Goal: Task Accomplishment & Management: Manage account settings

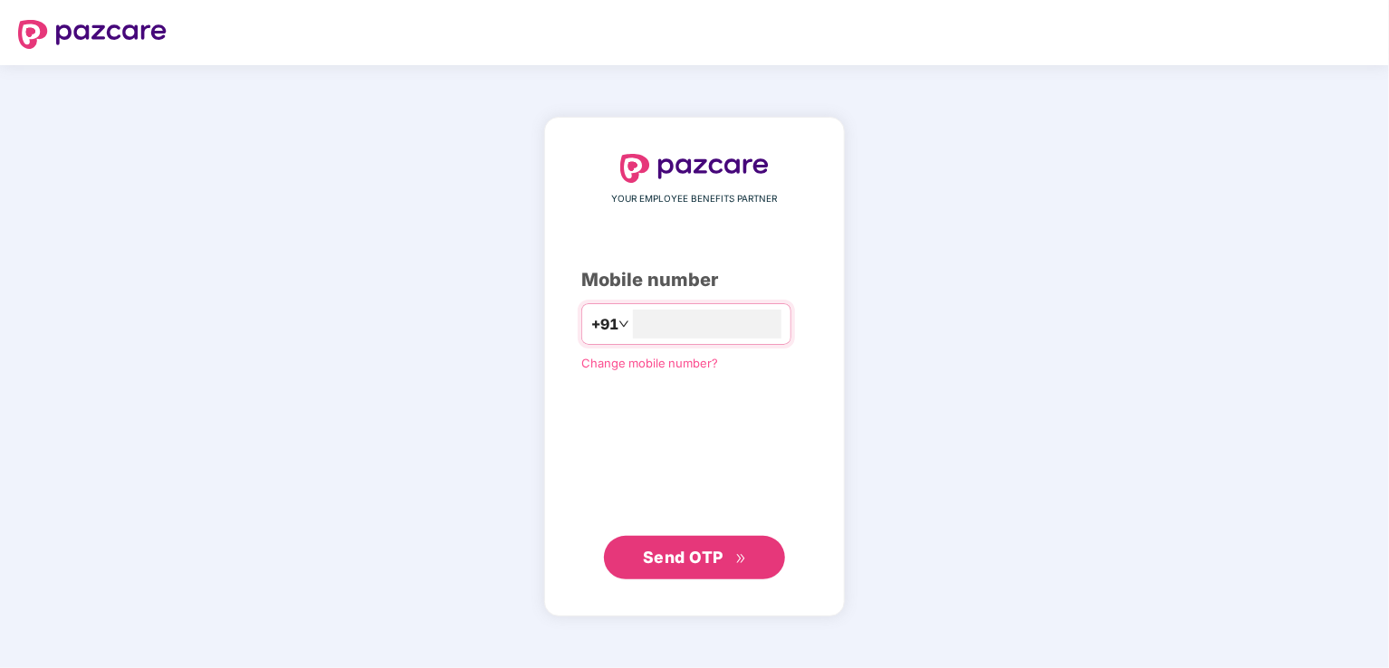
type input "**********"
click at [682, 545] on span "Send OTP" at bounding box center [695, 557] width 104 height 25
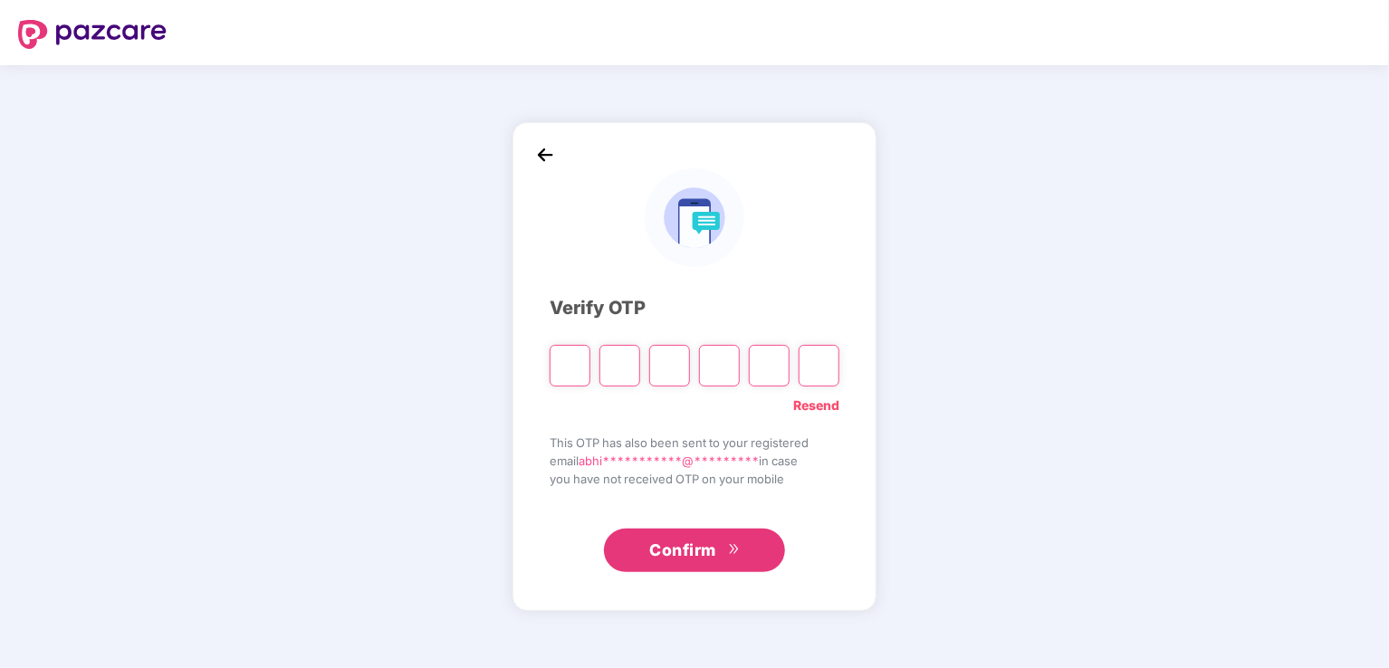
type input "*"
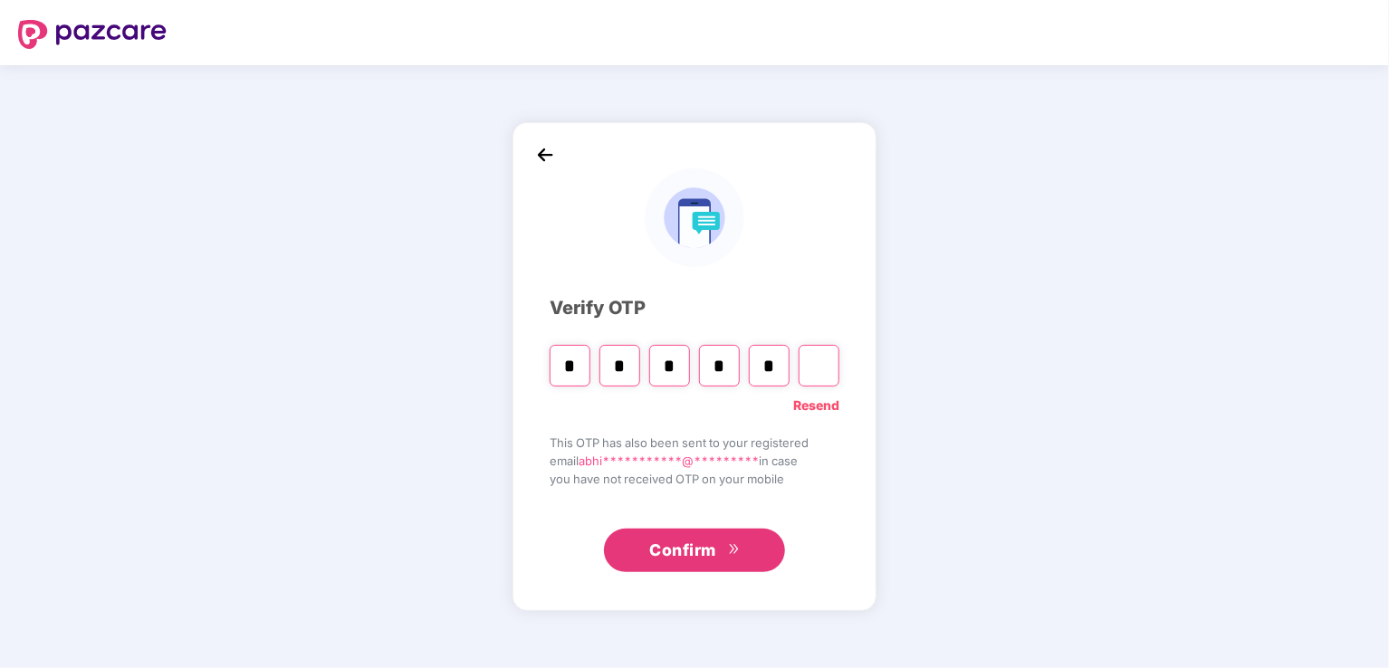
type input "*"
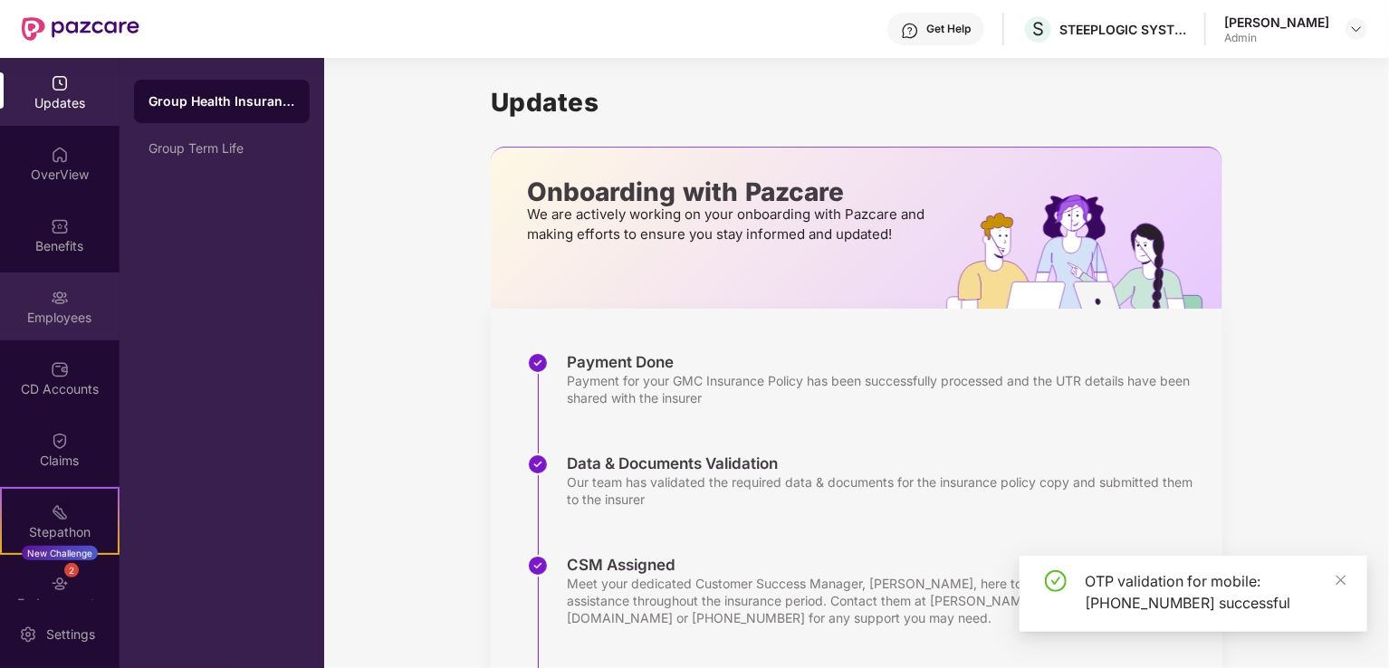
click at [53, 304] on img at bounding box center [60, 298] width 18 height 18
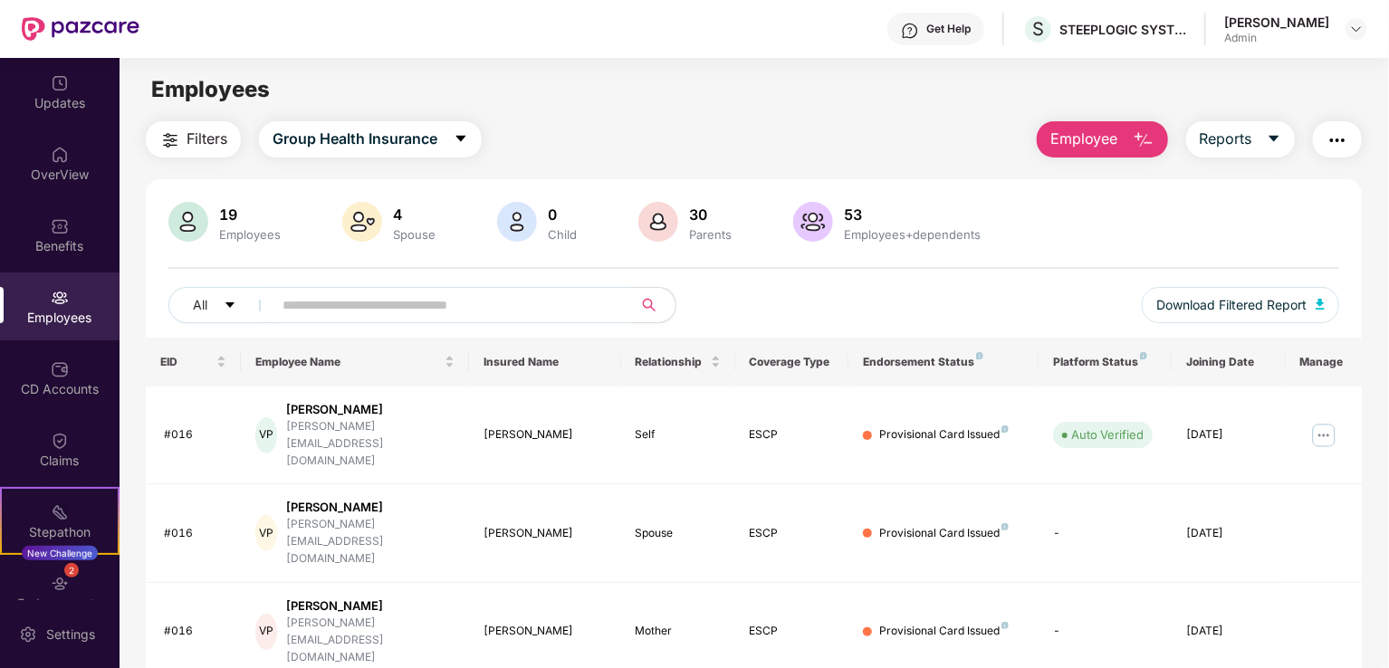
click at [1119, 140] on button "Employee" at bounding box center [1102, 139] width 131 height 36
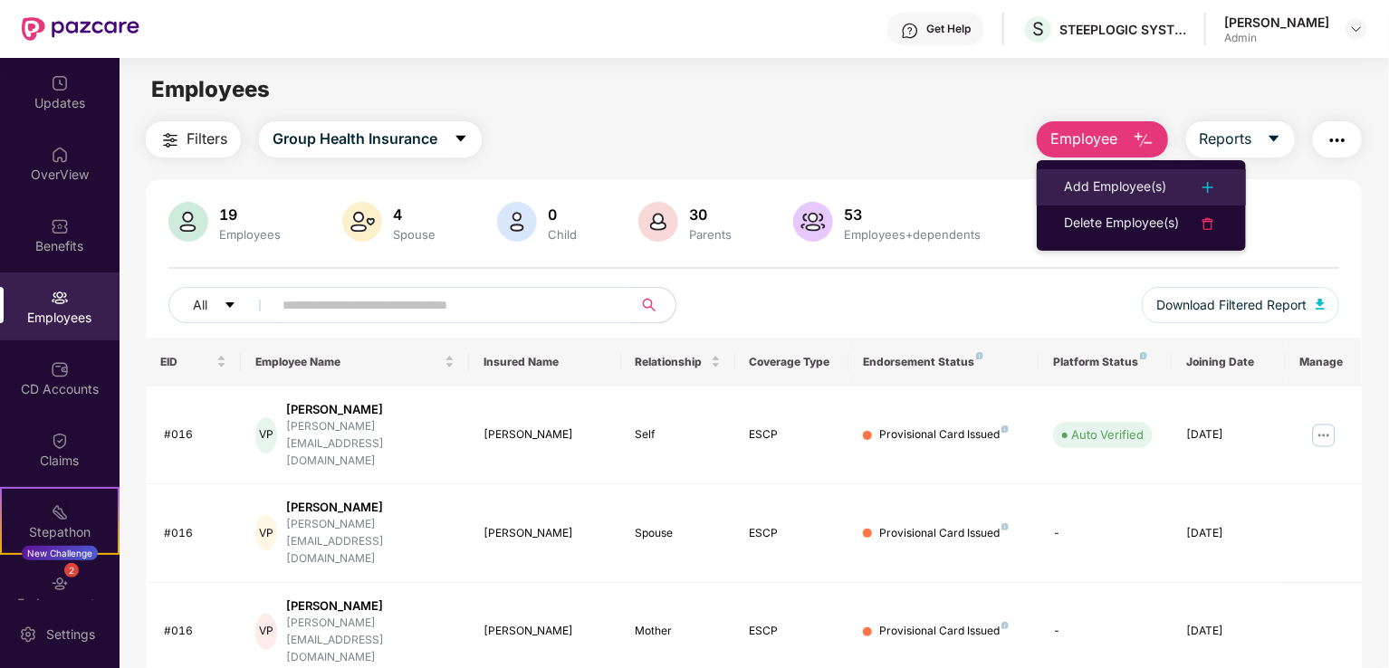
click at [1108, 186] on div "Add Employee(s)" at bounding box center [1115, 188] width 102 height 22
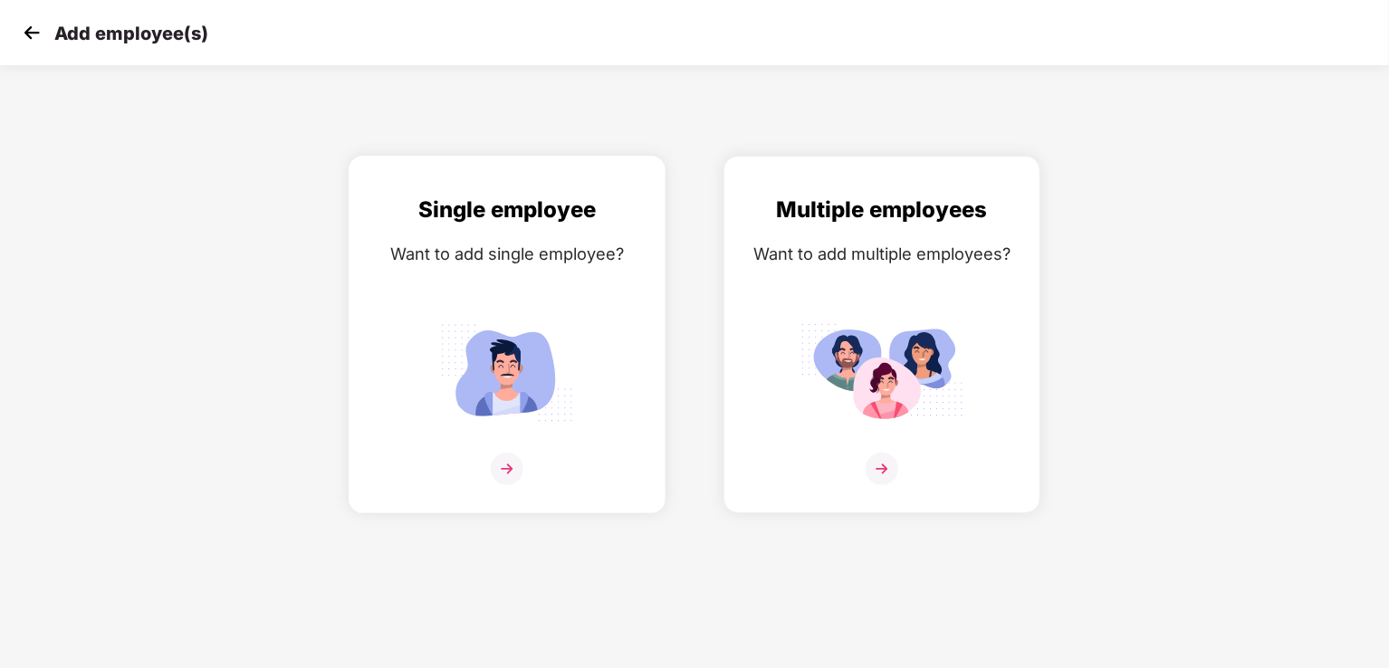
click at [500, 468] on img at bounding box center [507, 469] width 33 height 33
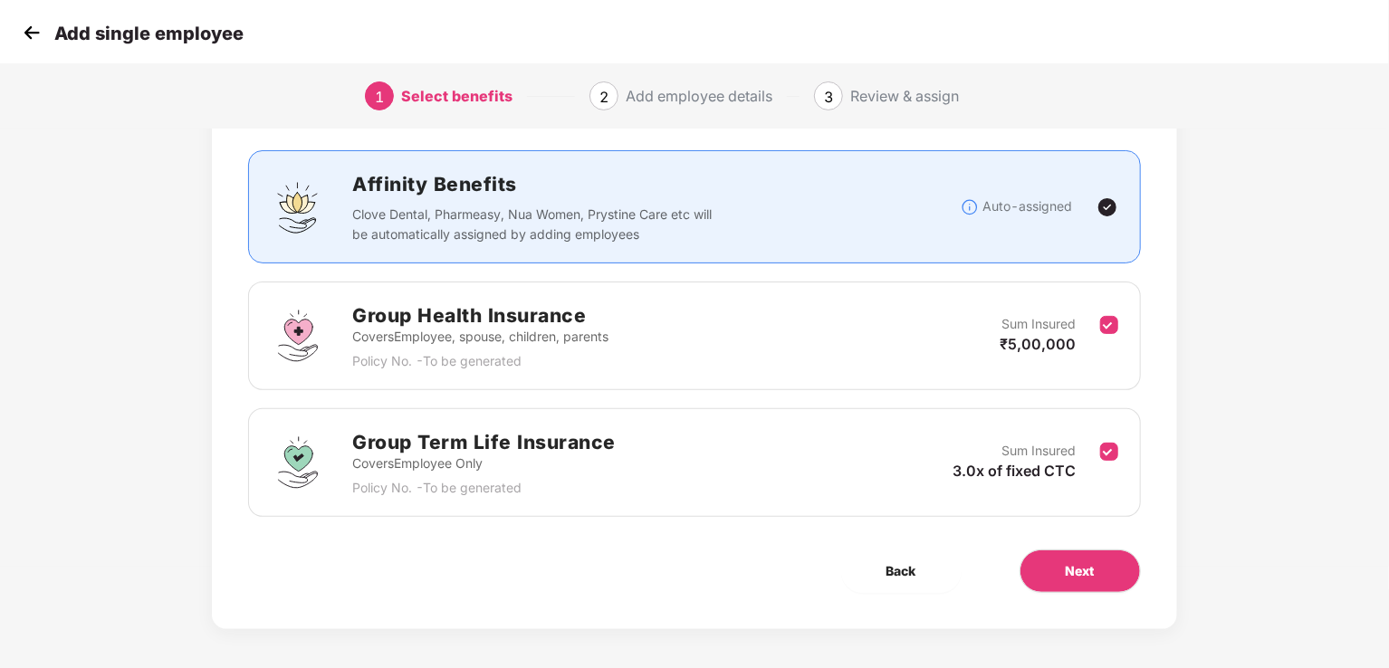
scroll to position [107, 0]
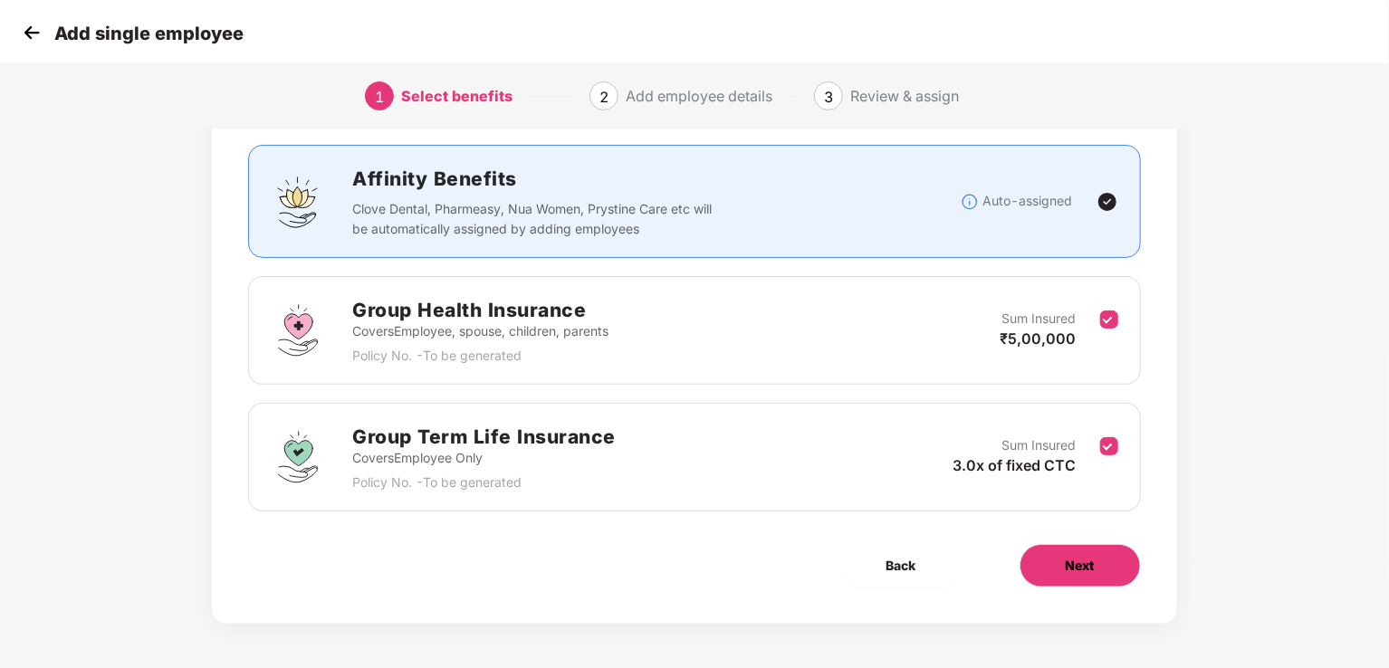
click at [1066, 559] on span "Next" at bounding box center [1080, 566] width 29 height 20
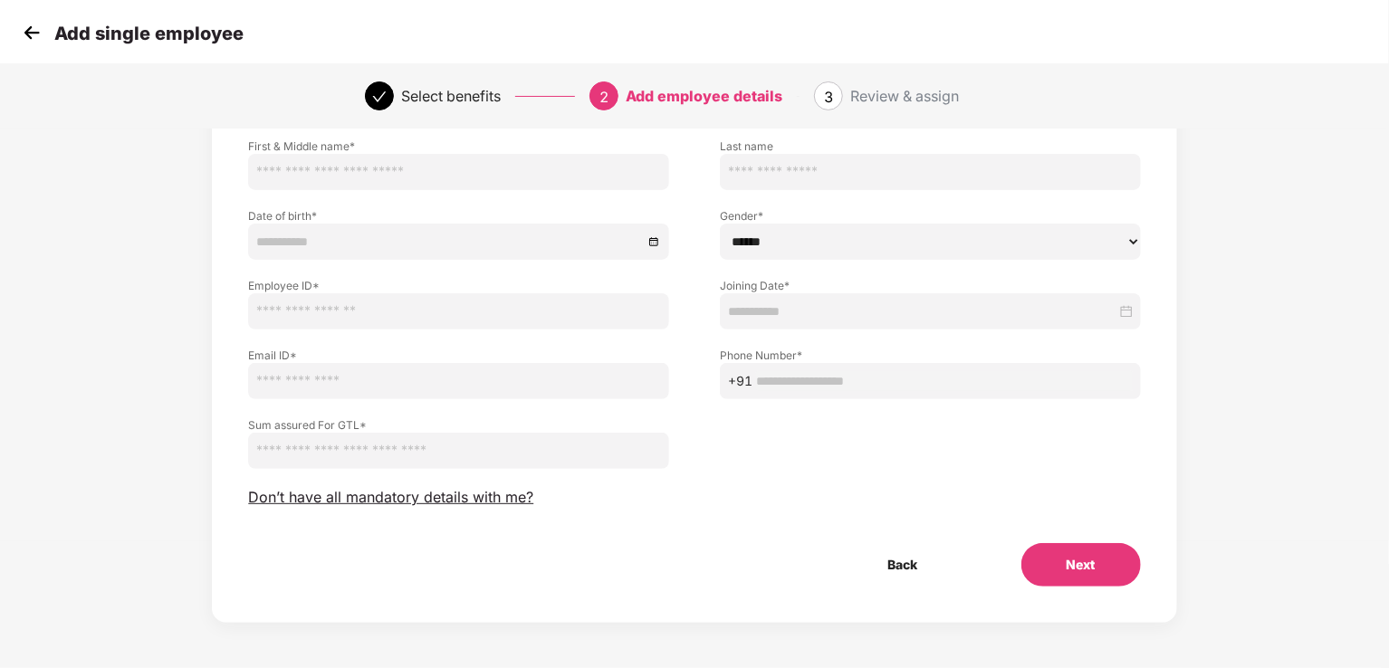
scroll to position [0, 0]
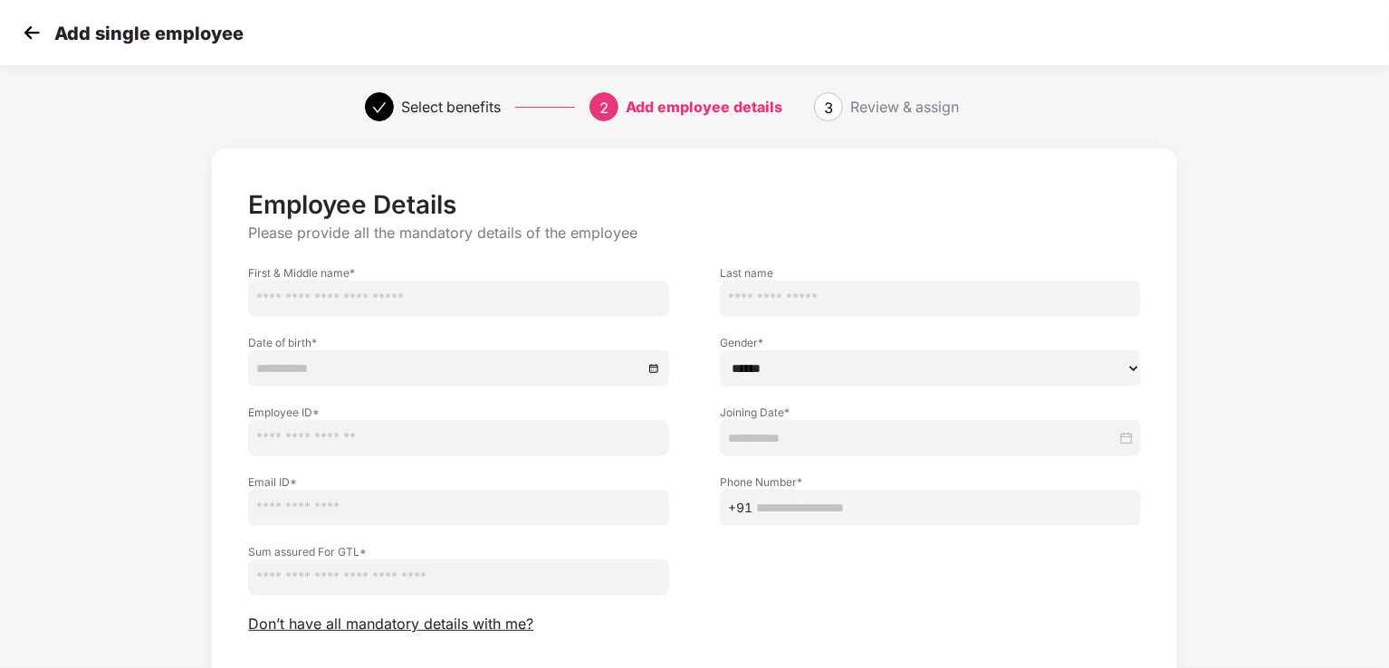
click at [22, 30] on img at bounding box center [31, 32] width 27 height 27
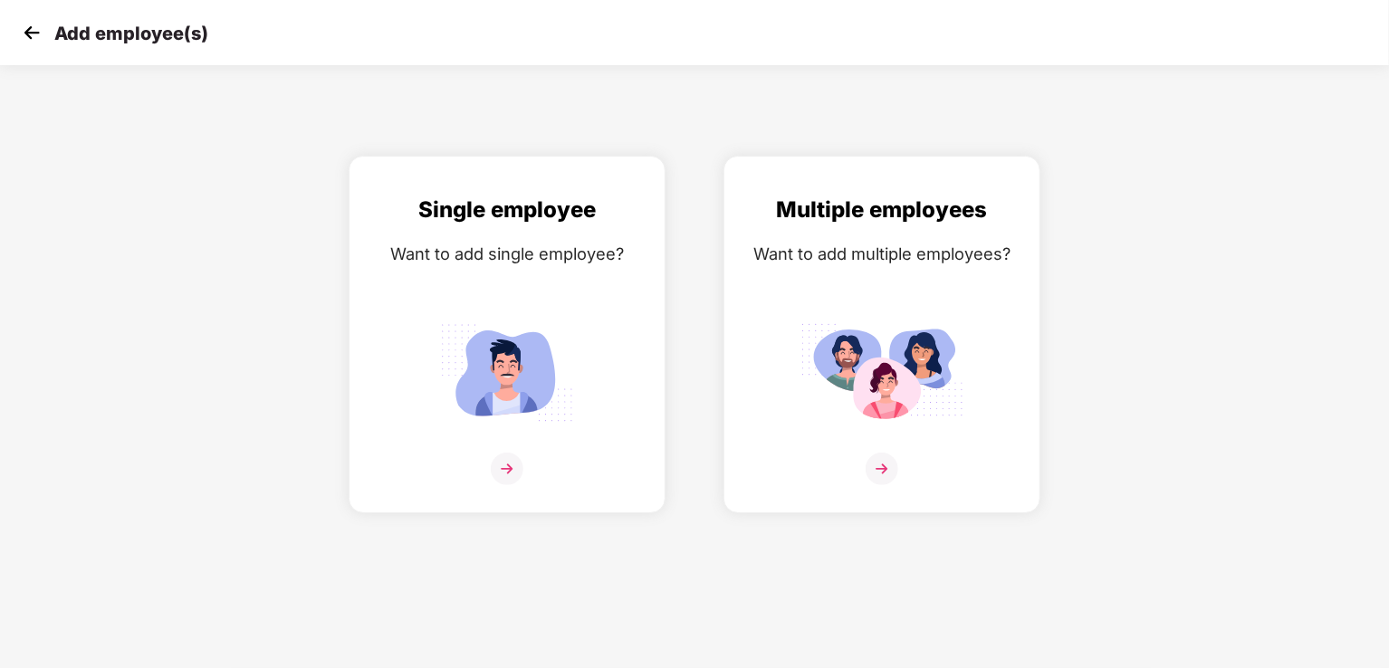
click at [22, 30] on img at bounding box center [31, 32] width 27 height 27
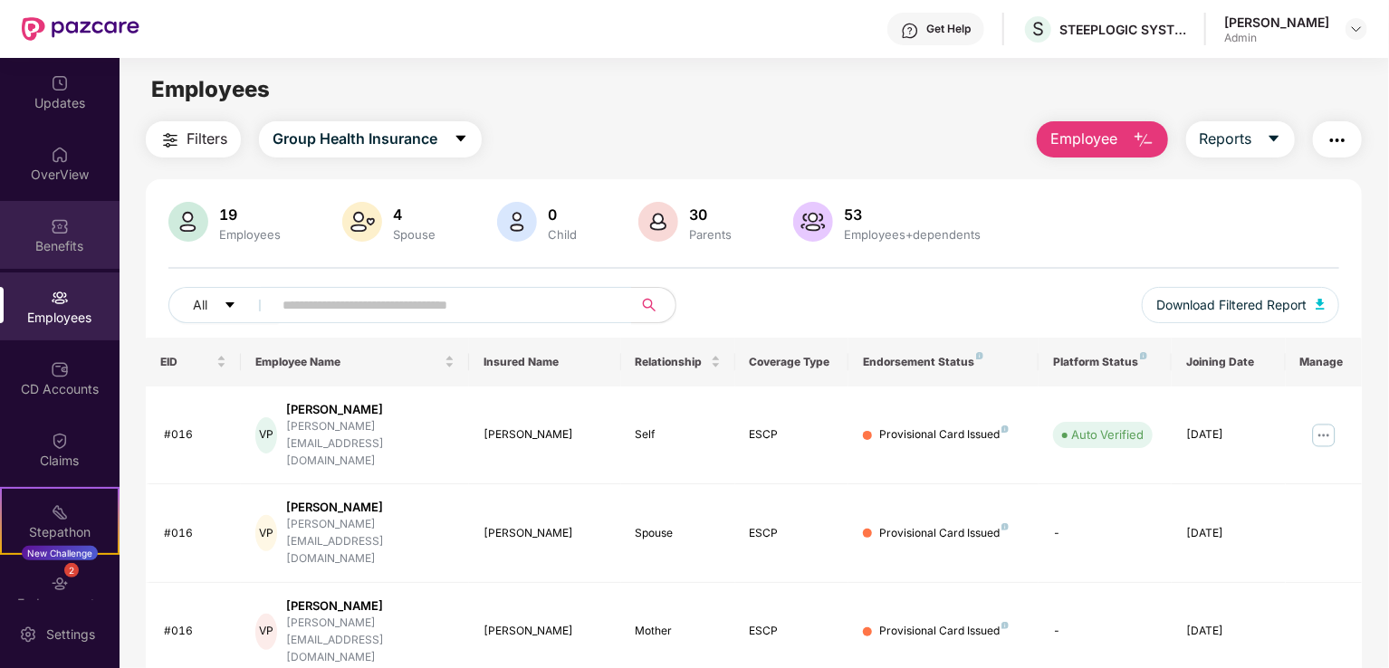
click at [58, 233] on img at bounding box center [60, 226] width 18 height 18
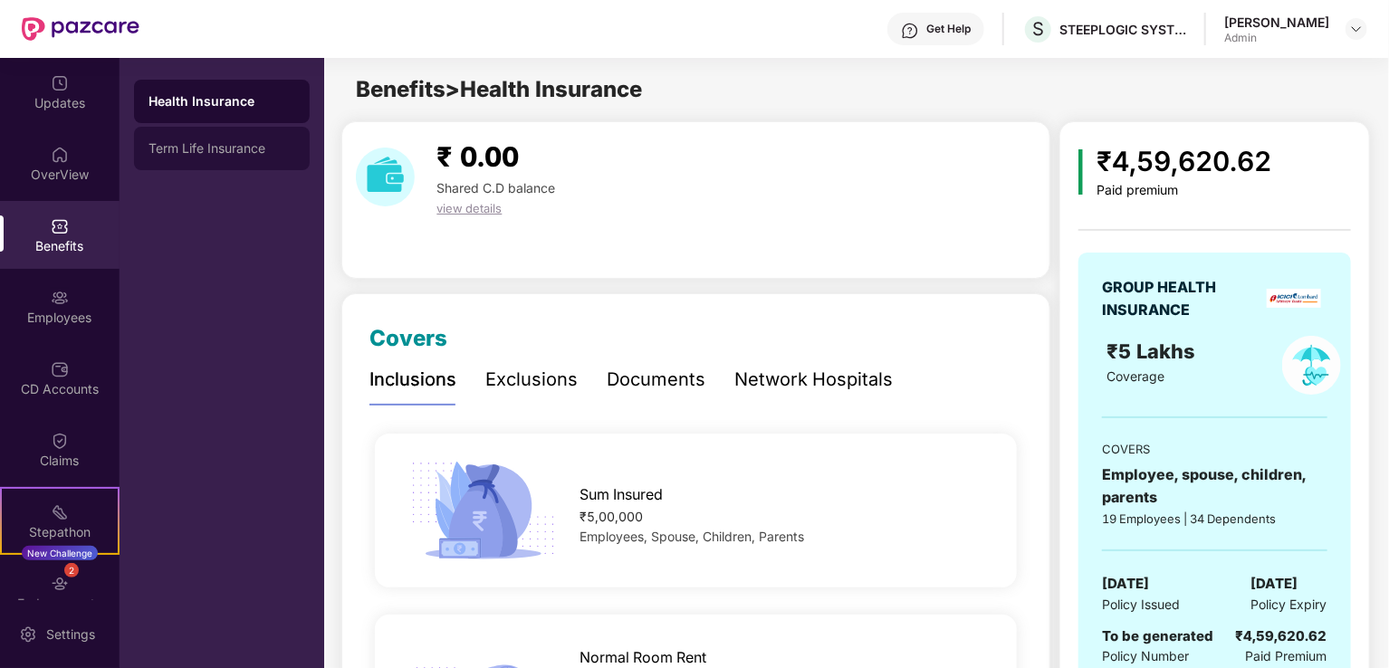
click at [230, 155] on div "Term Life Insurance" at bounding box center [222, 148] width 147 height 14
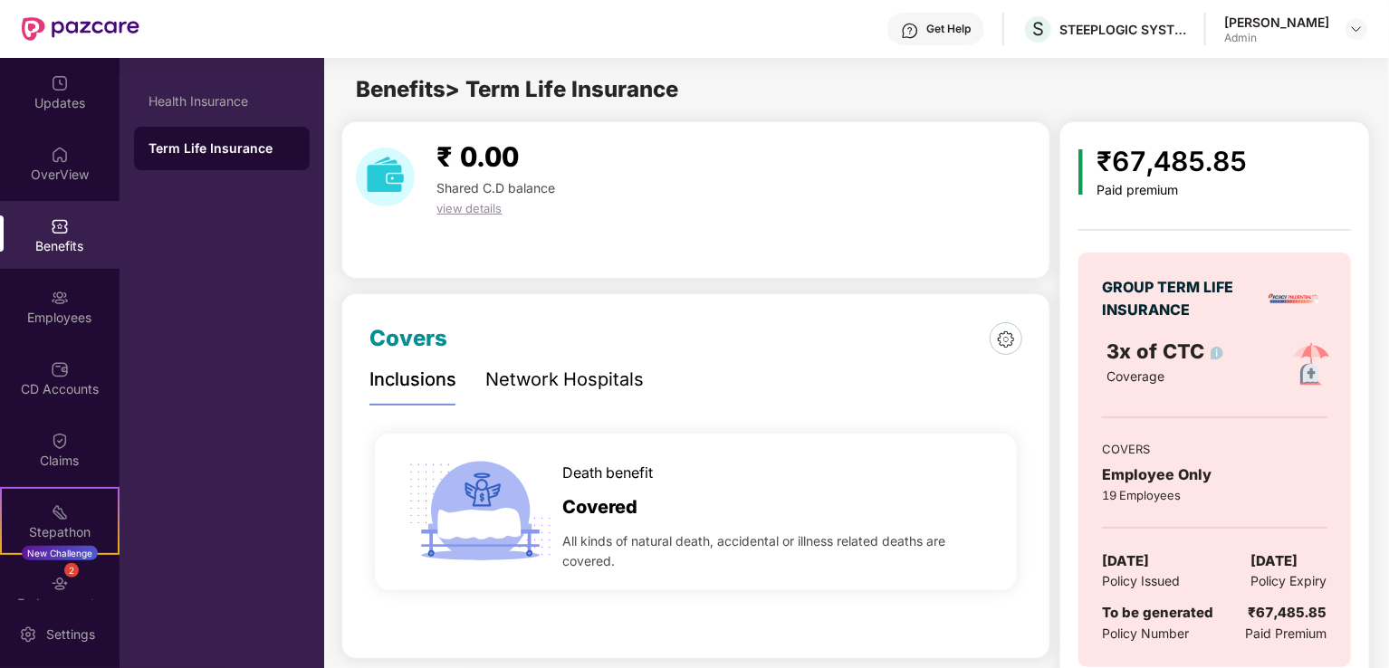
scroll to position [36, 0]
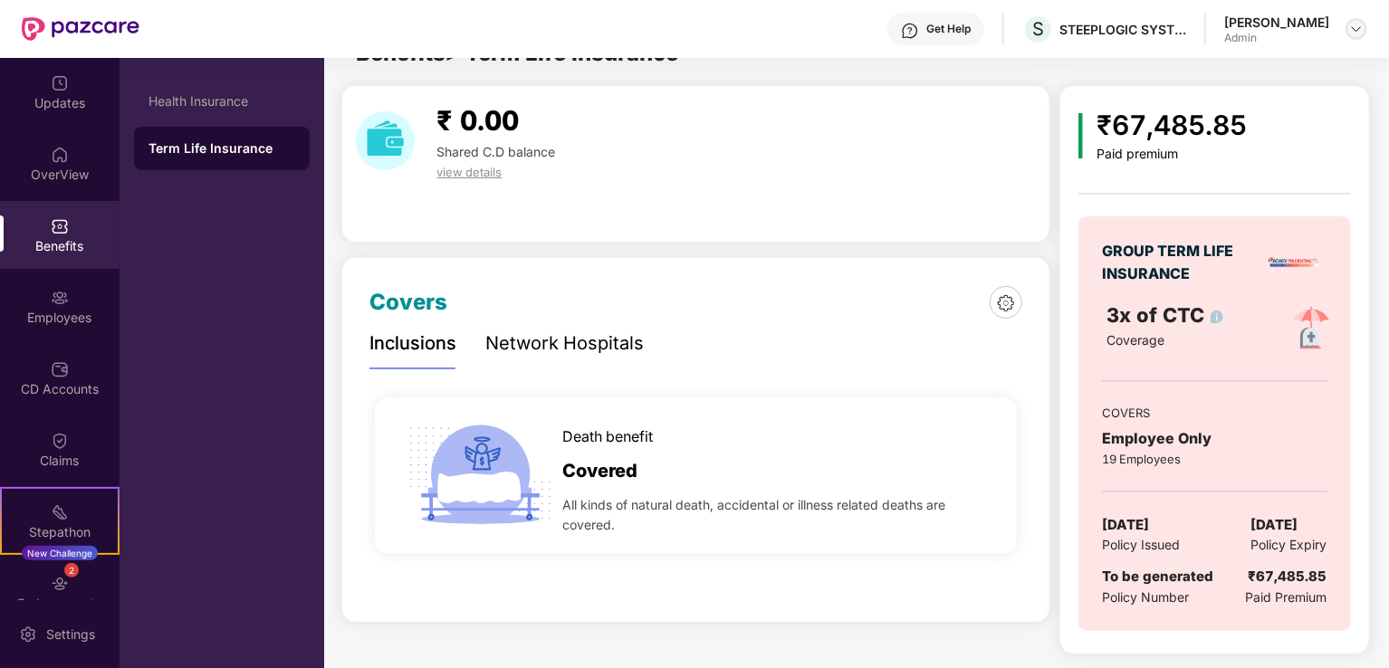
click at [1354, 24] on img at bounding box center [1356, 29] width 14 height 14
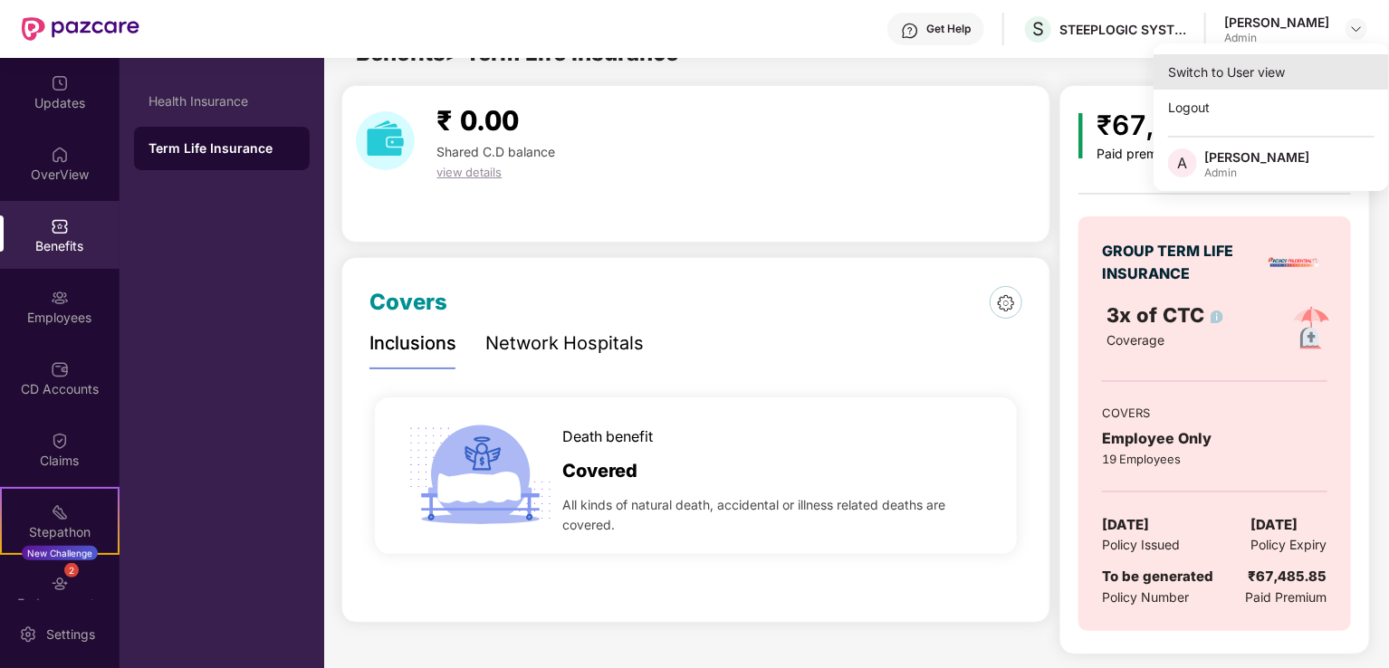
click at [1227, 75] on div "Switch to User view" at bounding box center [1271, 71] width 235 height 35
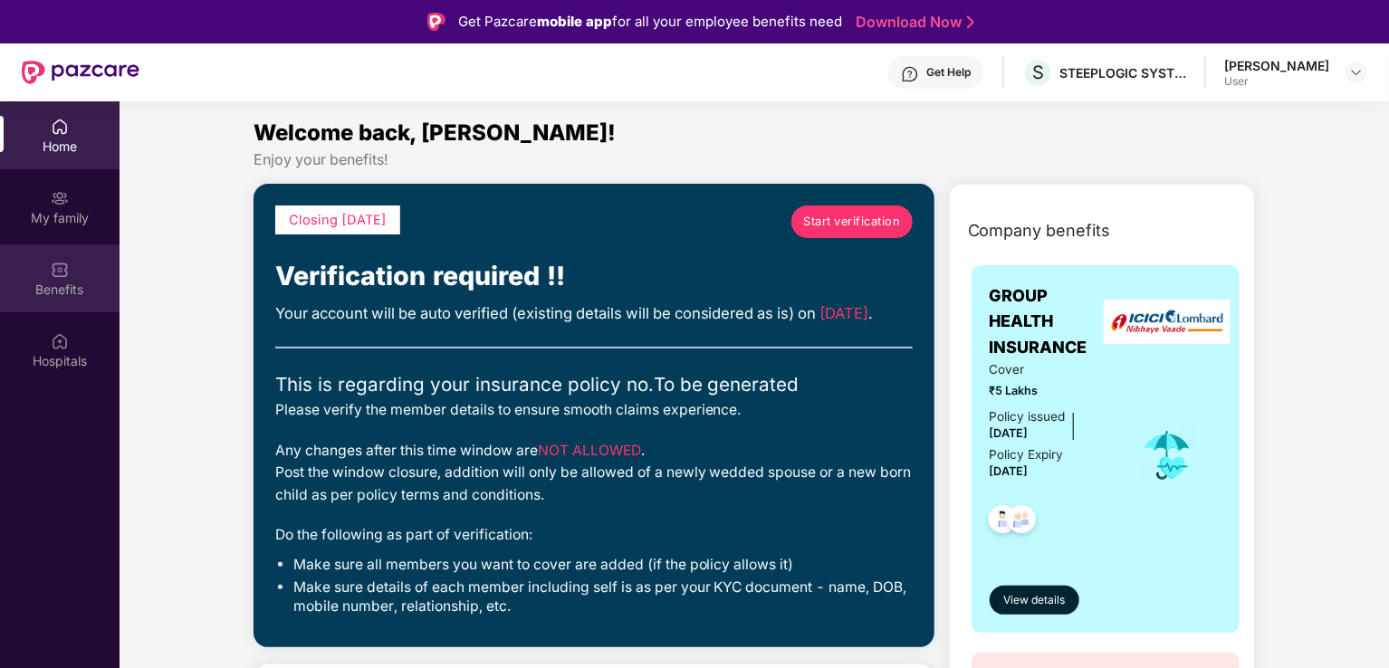
click at [52, 261] on img at bounding box center [60, 270] width 18 height 18
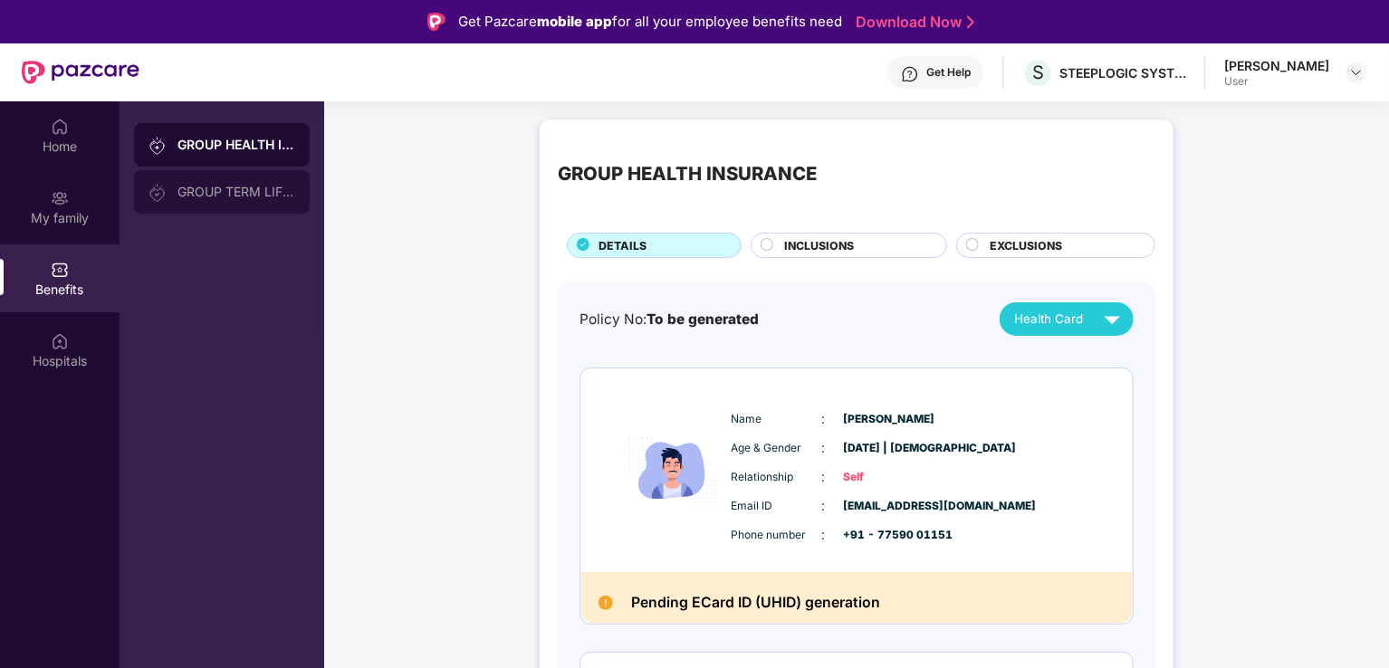
click at [245, 186] on div "GROUP TERM LIFE INSURANCE" at bounding box center [237, 192] width 118 height 14
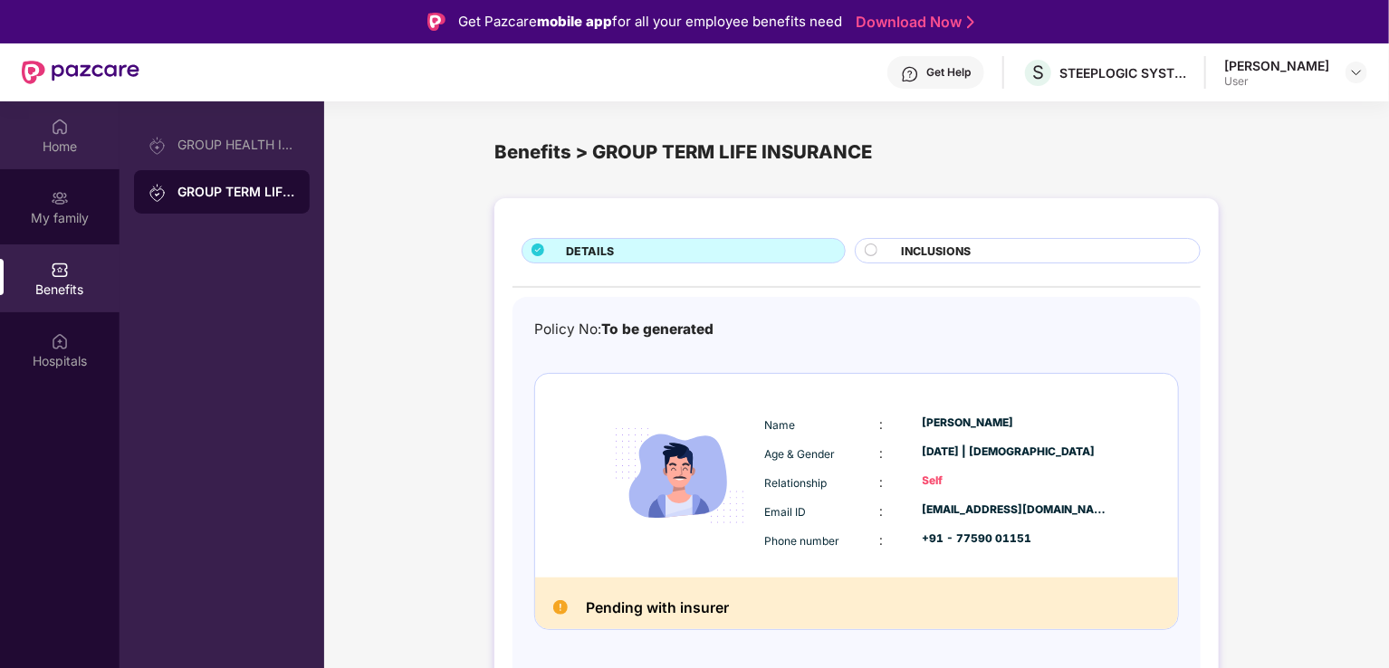
click at [61, 135] on div "Home" at bounding box center [60, 135] width 120 height 68
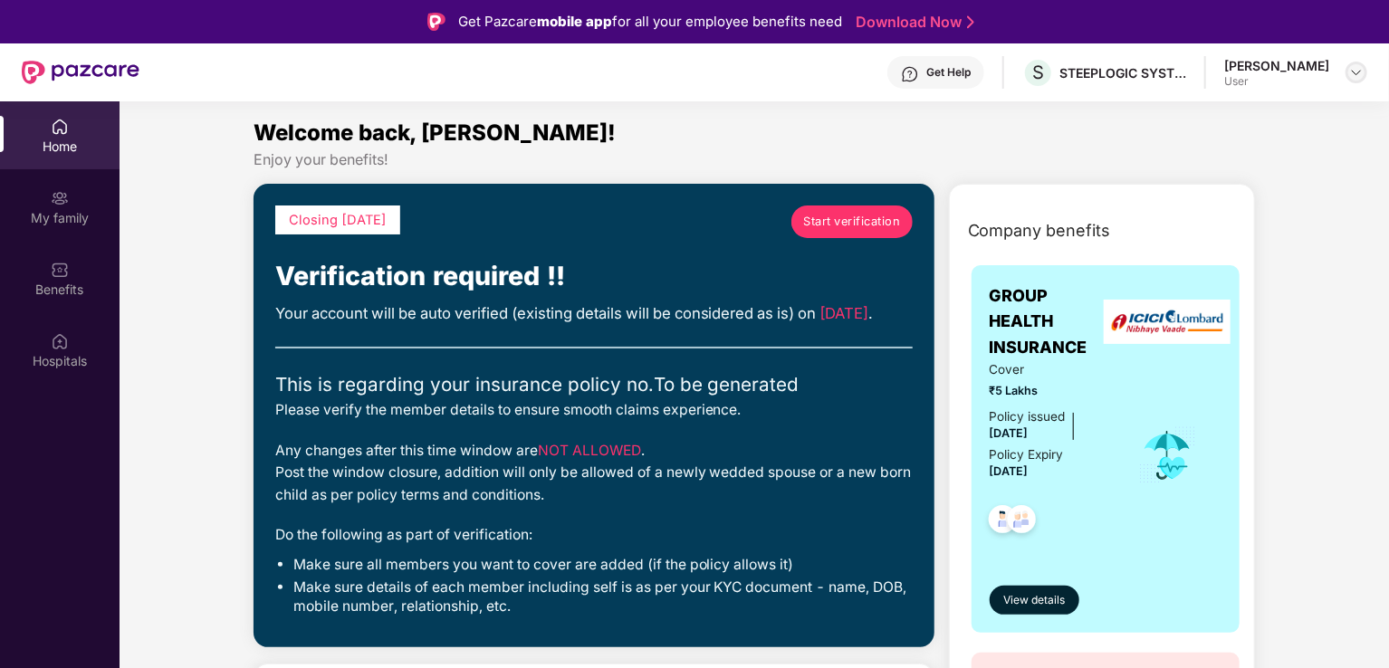
click at [1359, 70] on img at bounding box center [1356, 72] width 14 height 14
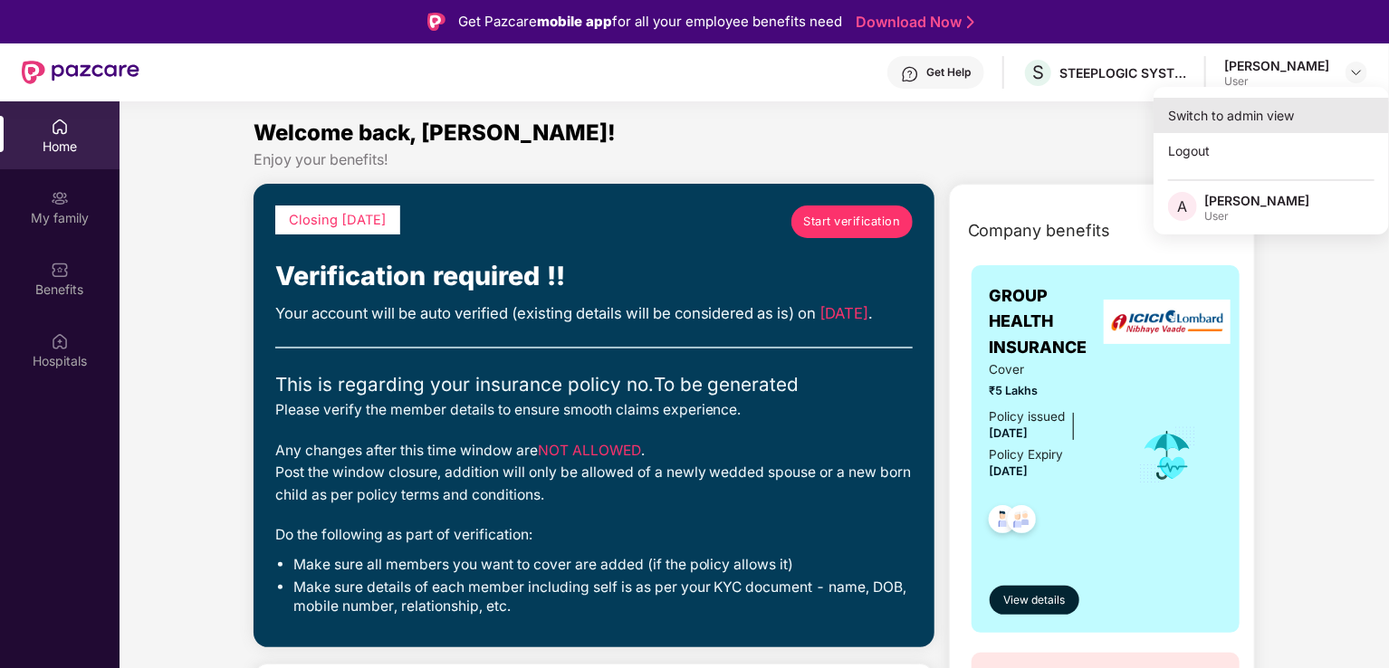
click at [1217, 118] on div "Switch to admin view" at bounding box center [1271, 115] width 235 height 35
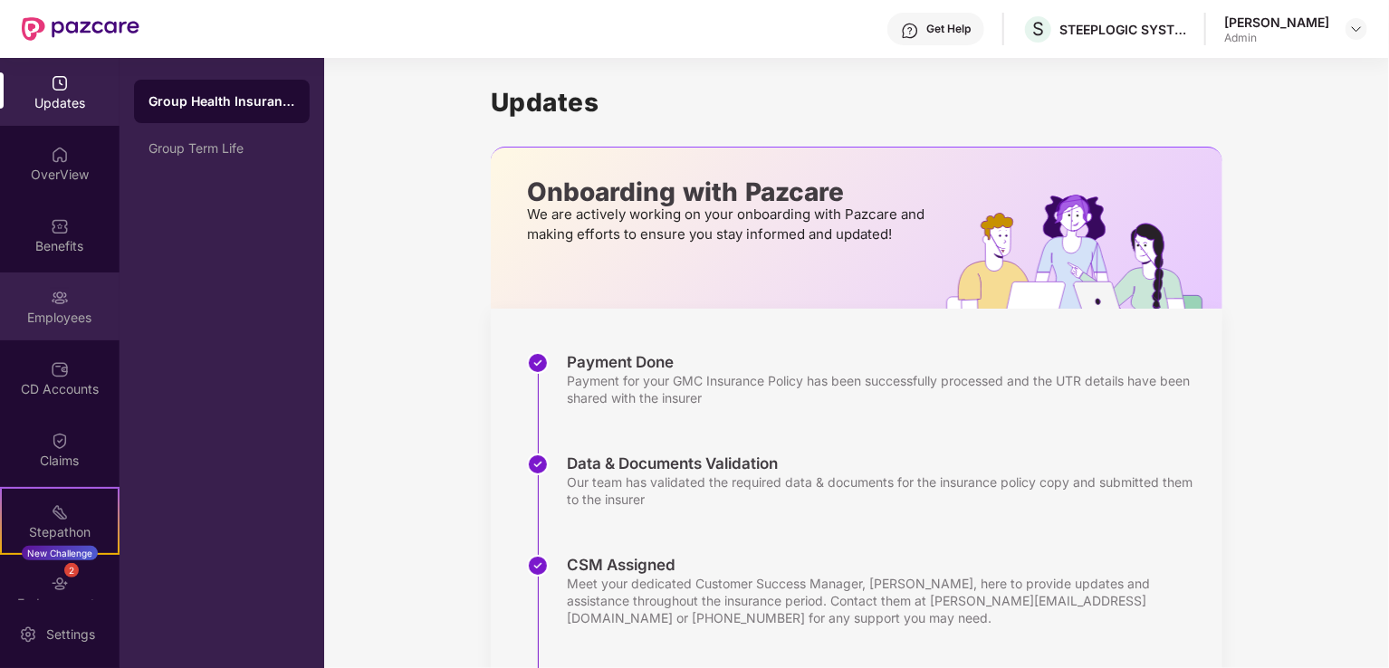
click at [47, 302] on div "Employees" at bounding box center [60, 307] width 120 height 68
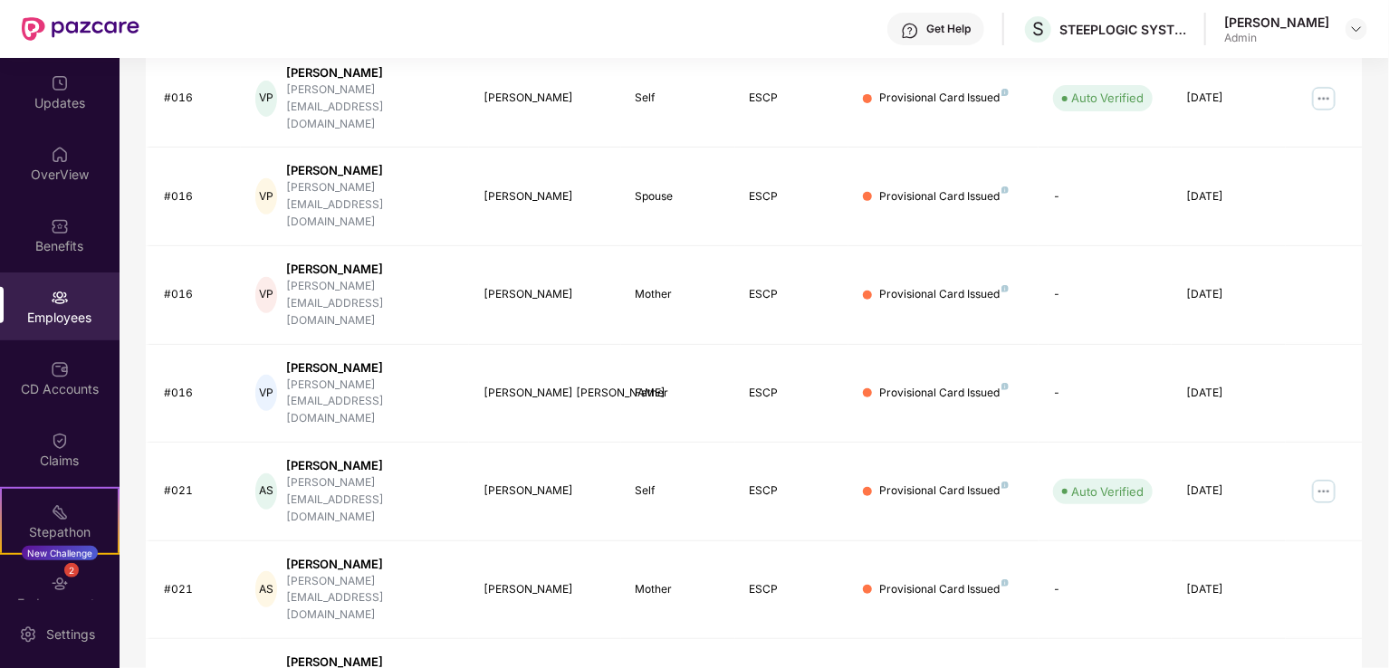
scroll to position [339, 0]
click at [1358, 30] on img at bounding box center [1356, 29] width 14 height 14
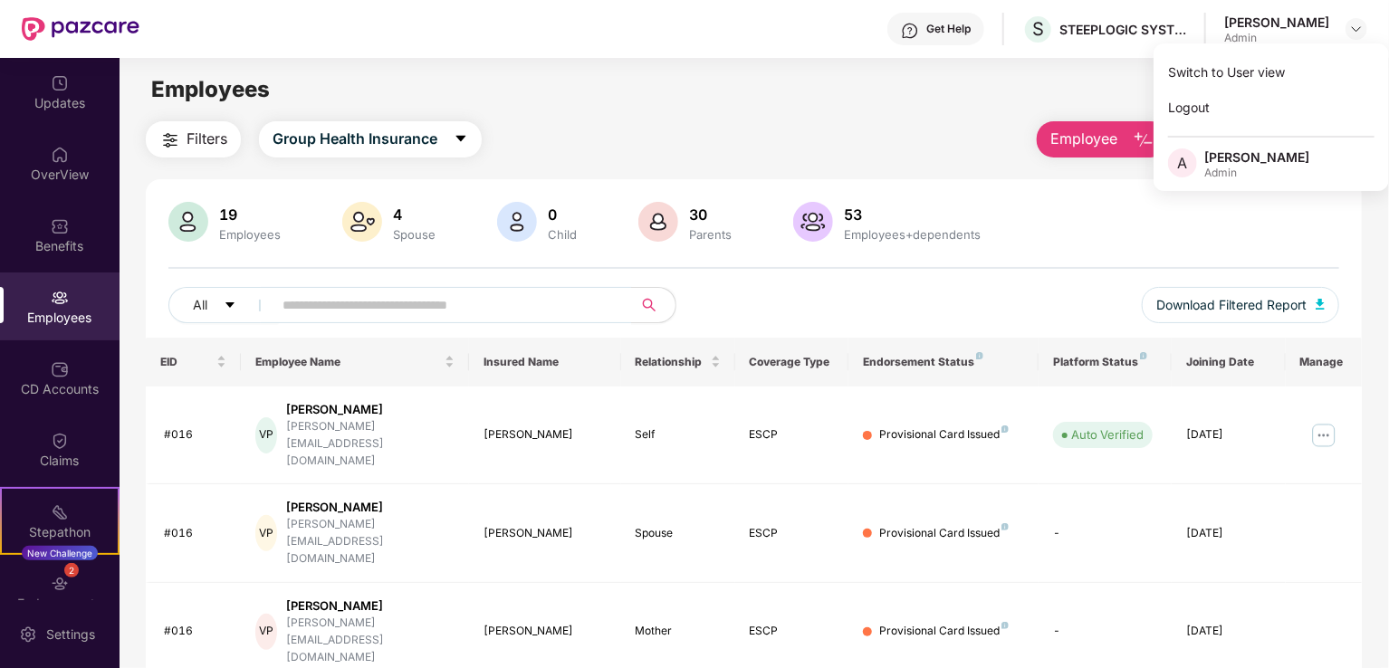
click at [188, 132] on span "Filters" at bounding box center [207, 139] width 41 height 23
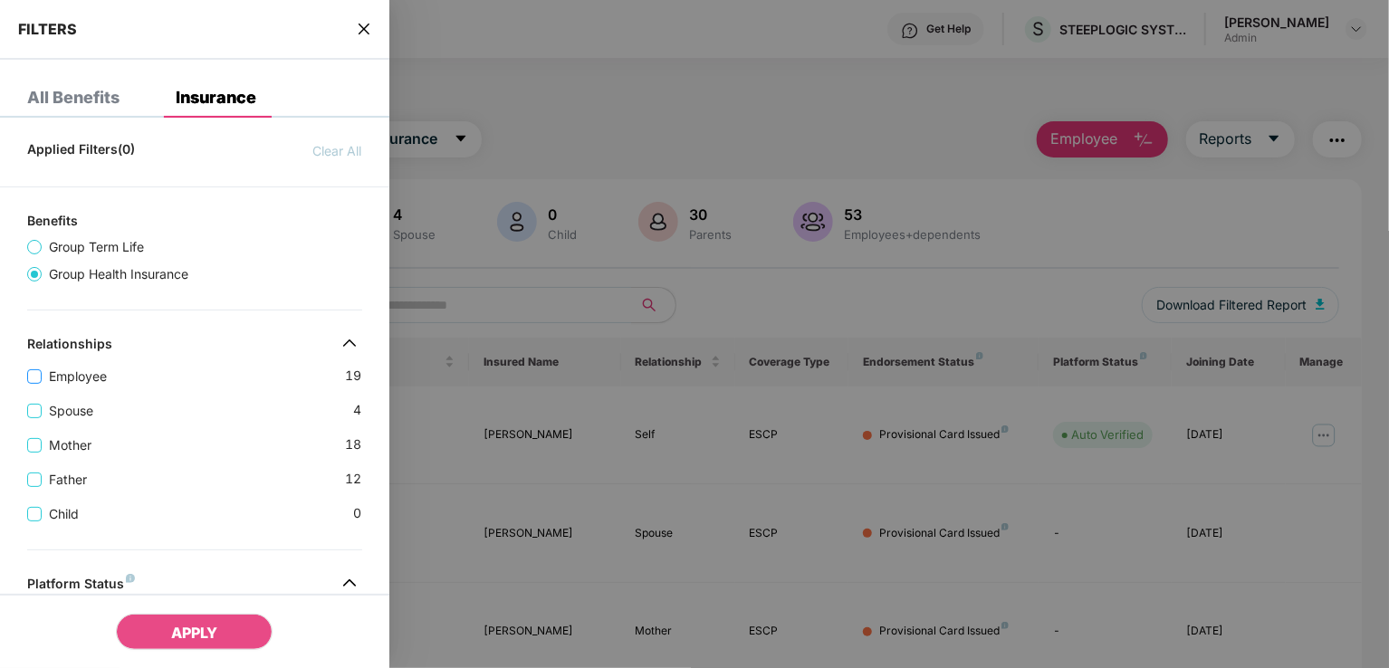
click at [45, 378] on span "Employee" at bounding box center [78, 377] width 72 height 20
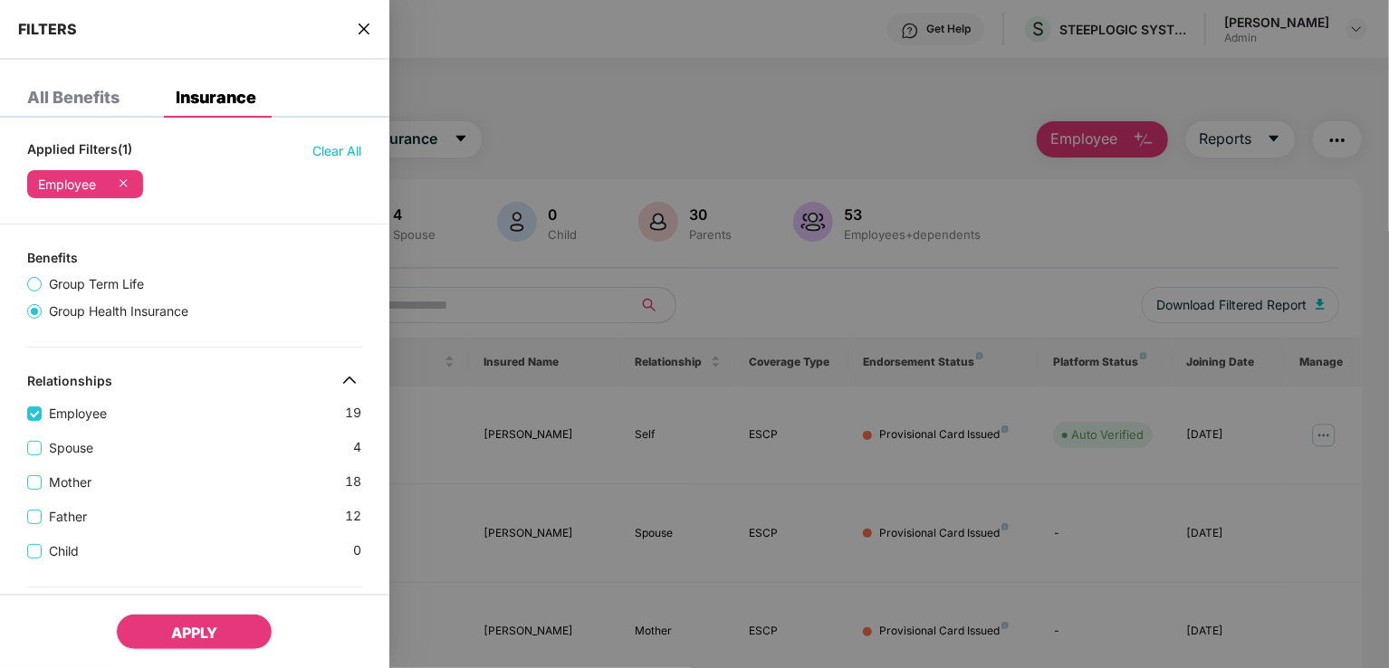
click at [183, 638] on span "APPLY" at bounding box center [194, 633] width 46 height 18
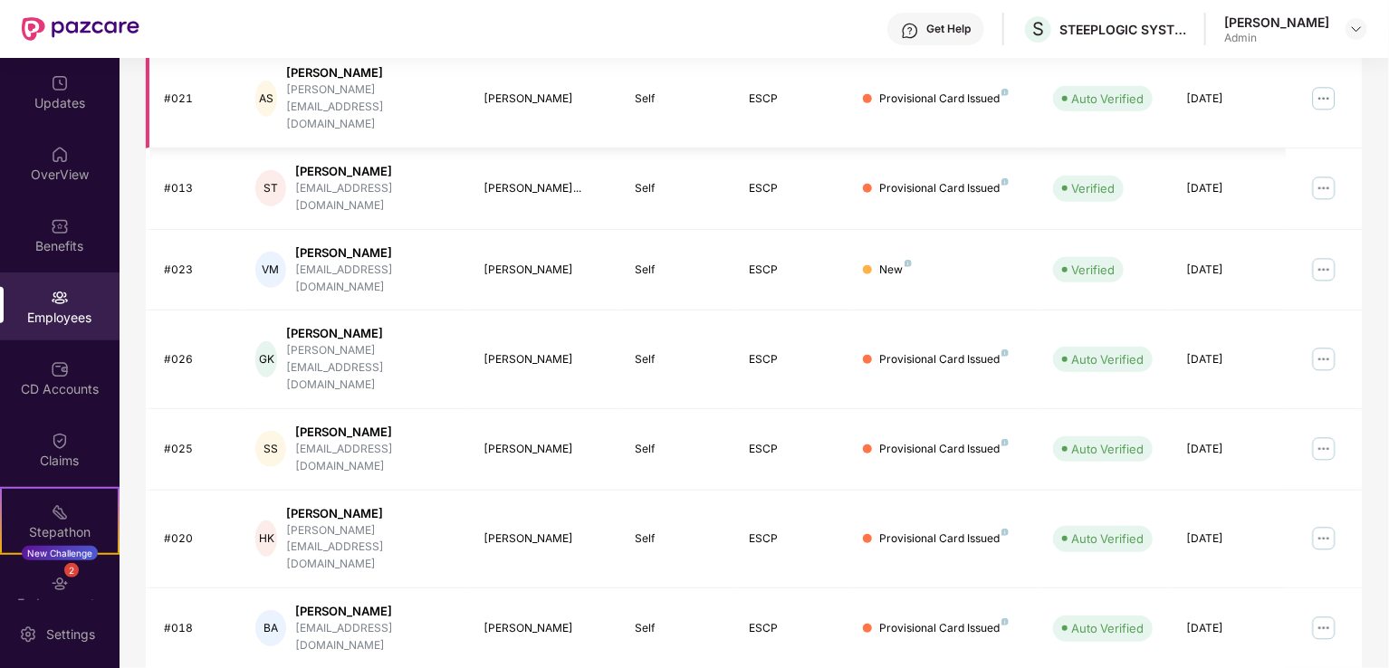
scroll to position [442, 0]
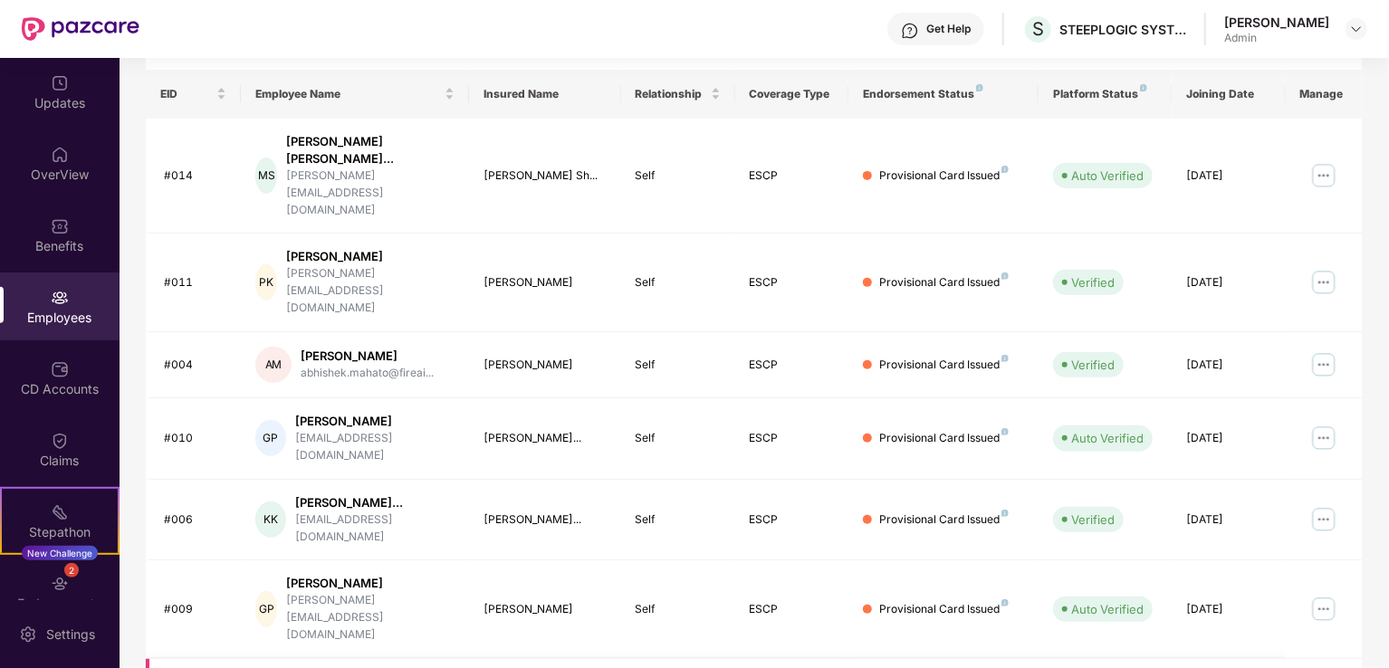
scroll to position [264, 0]
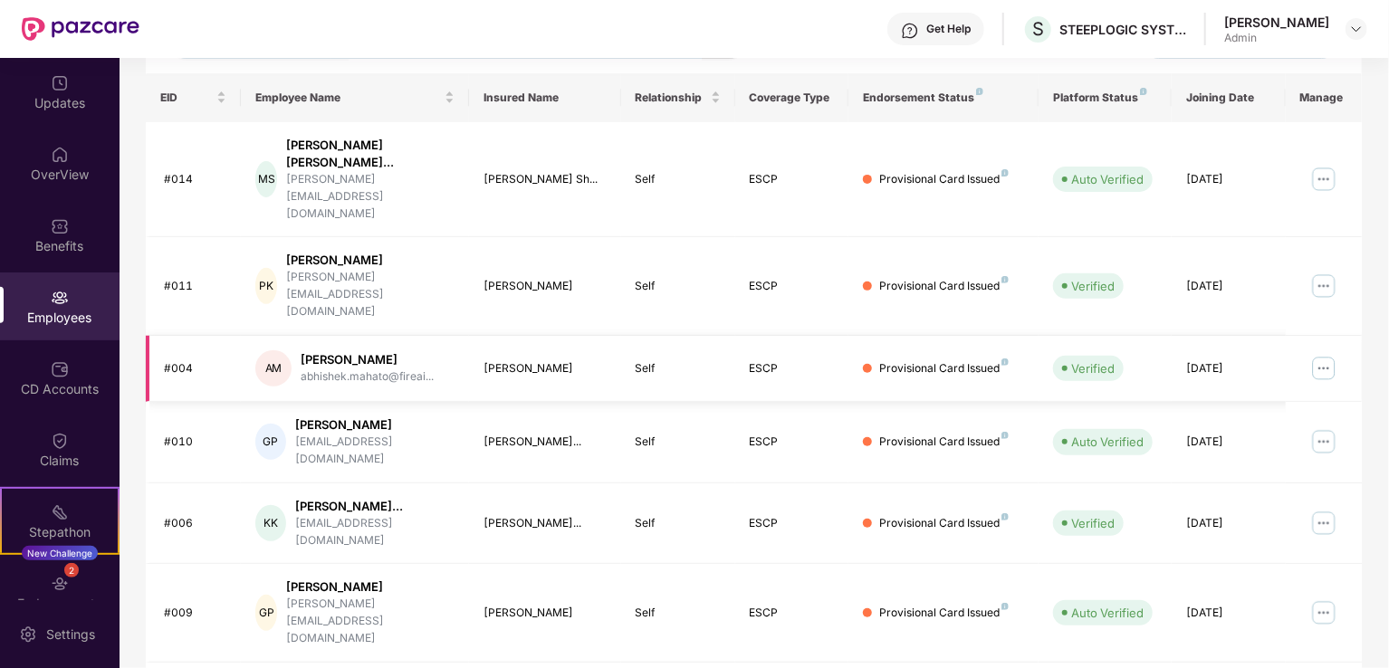
click at [944, 360] on div "Provisional Card Issued" at bounding box center [944, 368] width 130 height 17
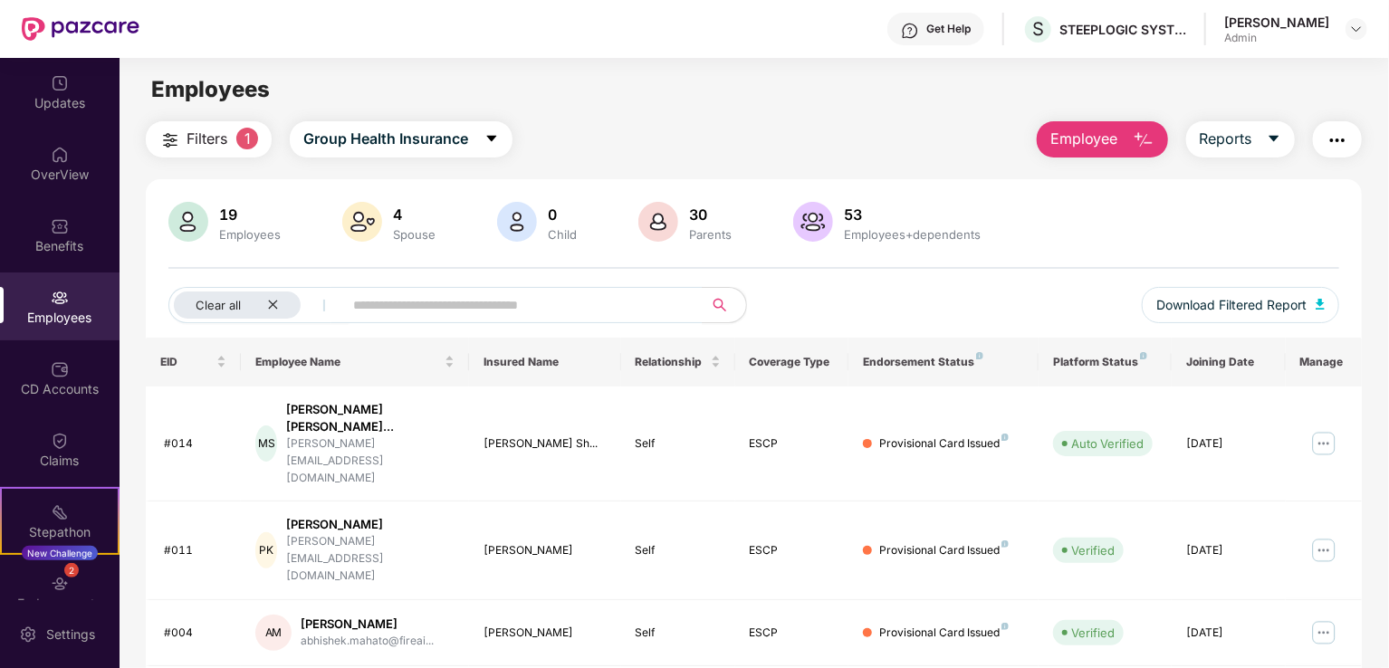
click at [1115, 136] on span "Employee" at bounding box center [1085, 139] width 68 height 23
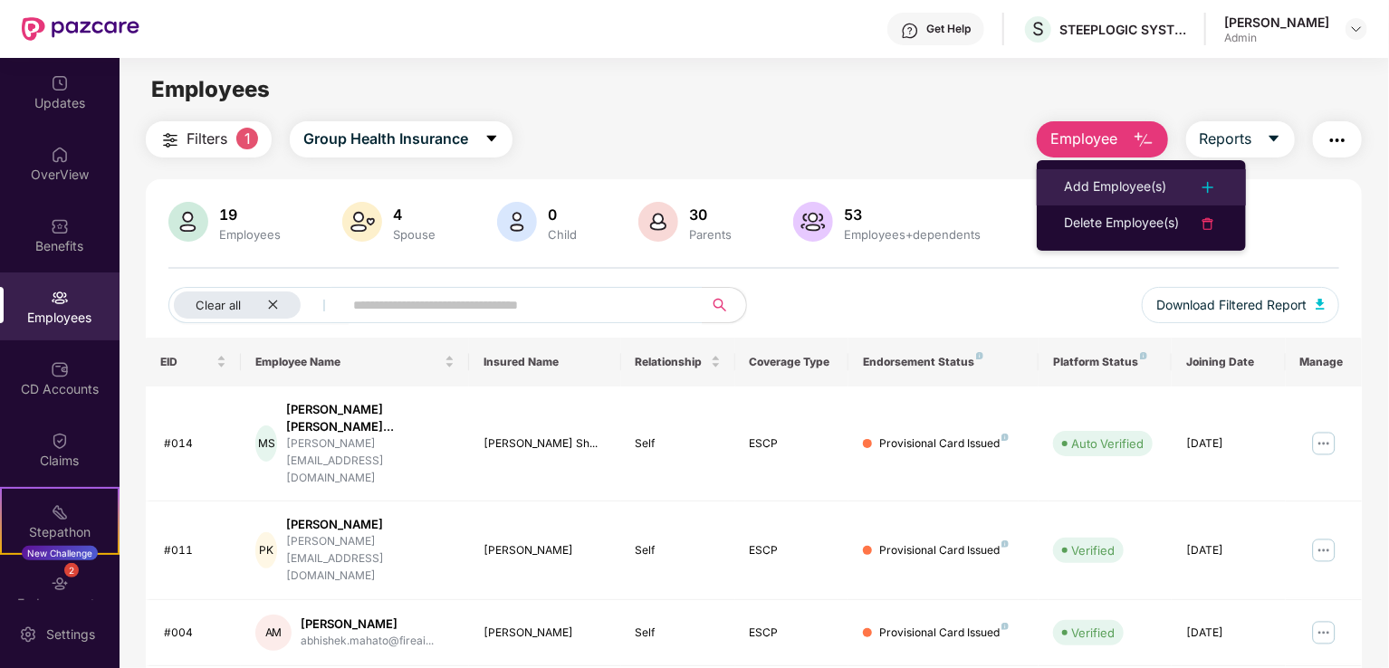
click at [1104, 186] on div "Add Employee(s)" at bounding box center [1115, 188] width 102 height 22
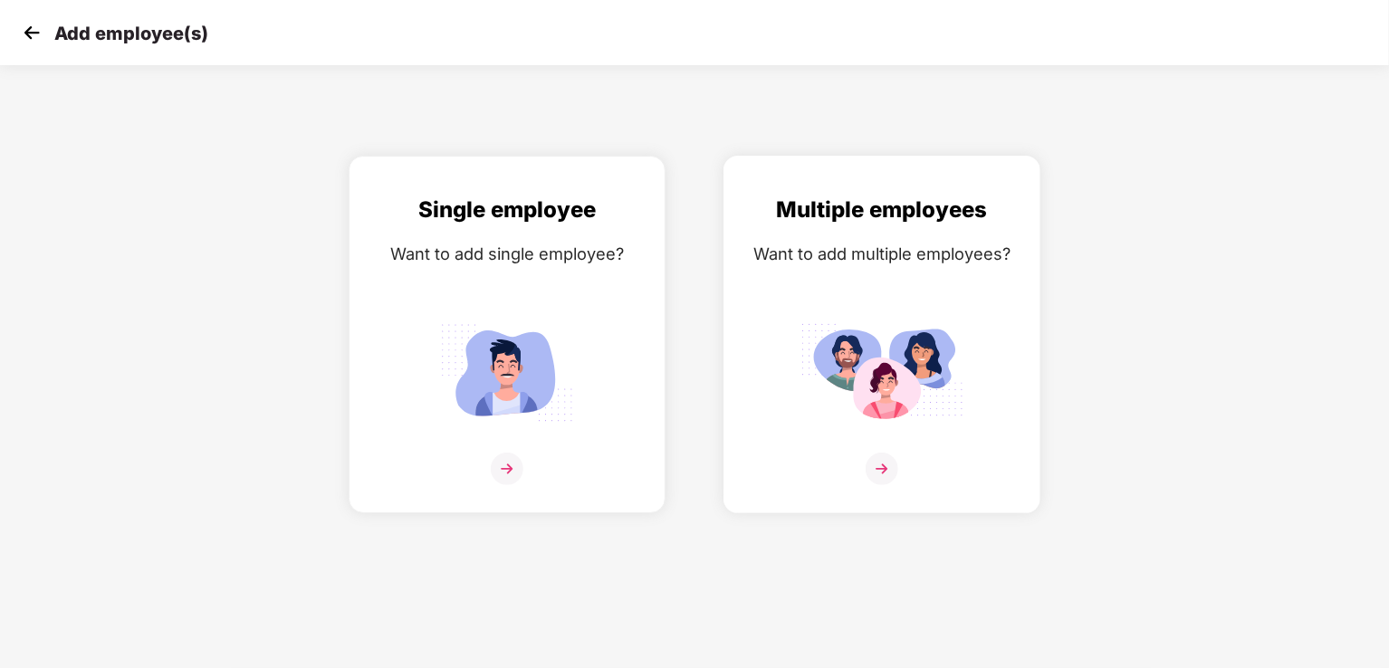
click at [880, 479] on img at bounding box center [882, 469] width 33 height 33
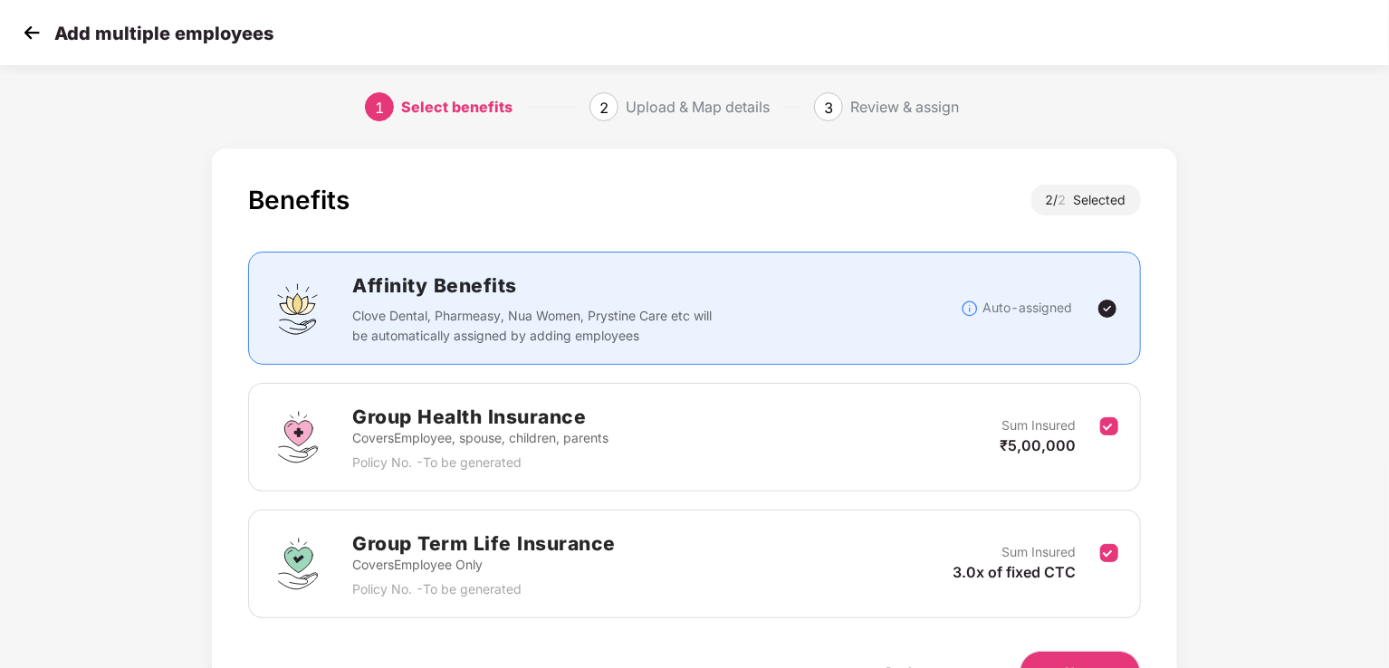
scroll to position [107, 0]
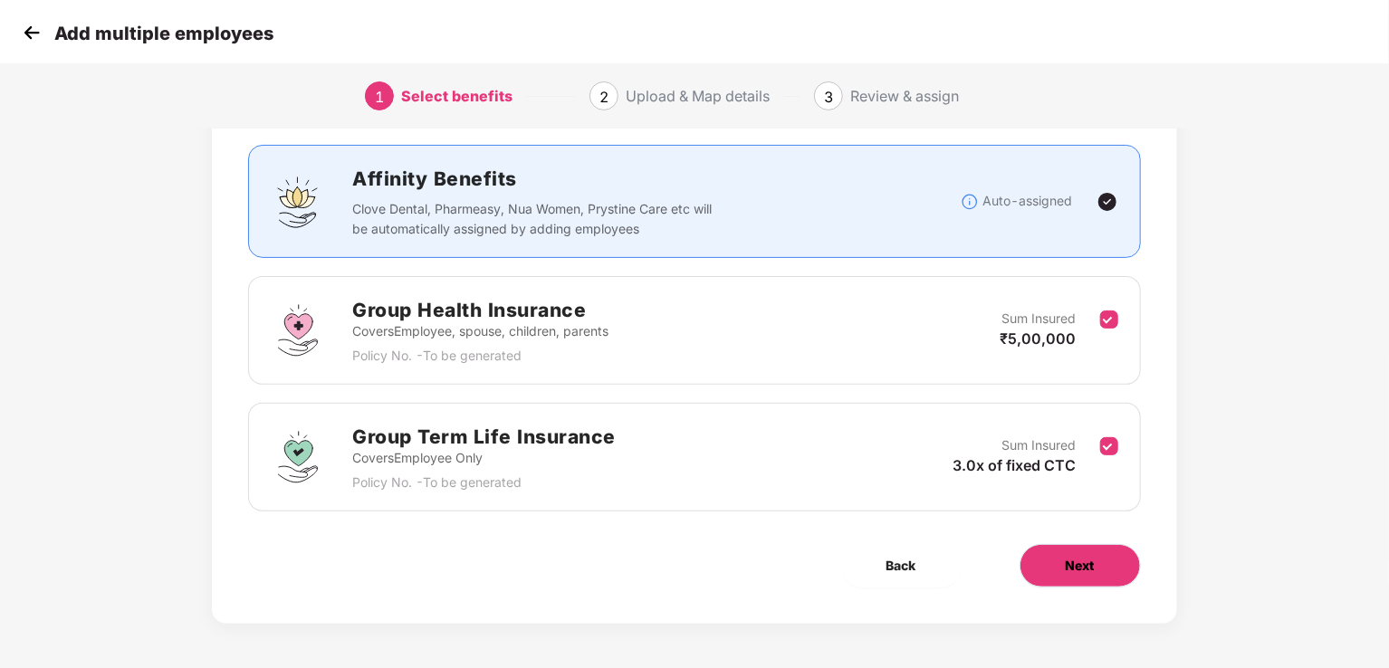
click at [1061, 565] on button "Next" at bounding box center [1080, 565] width 121 height 43
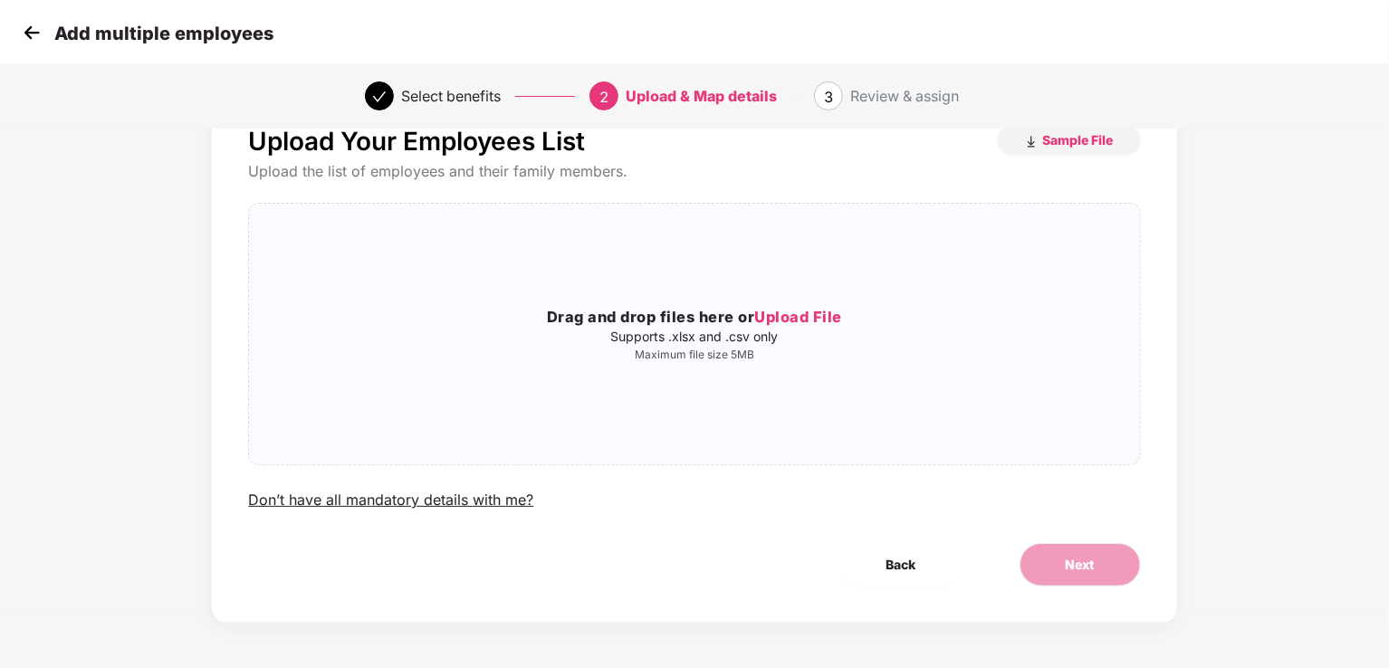
scroll to position [0, 0]
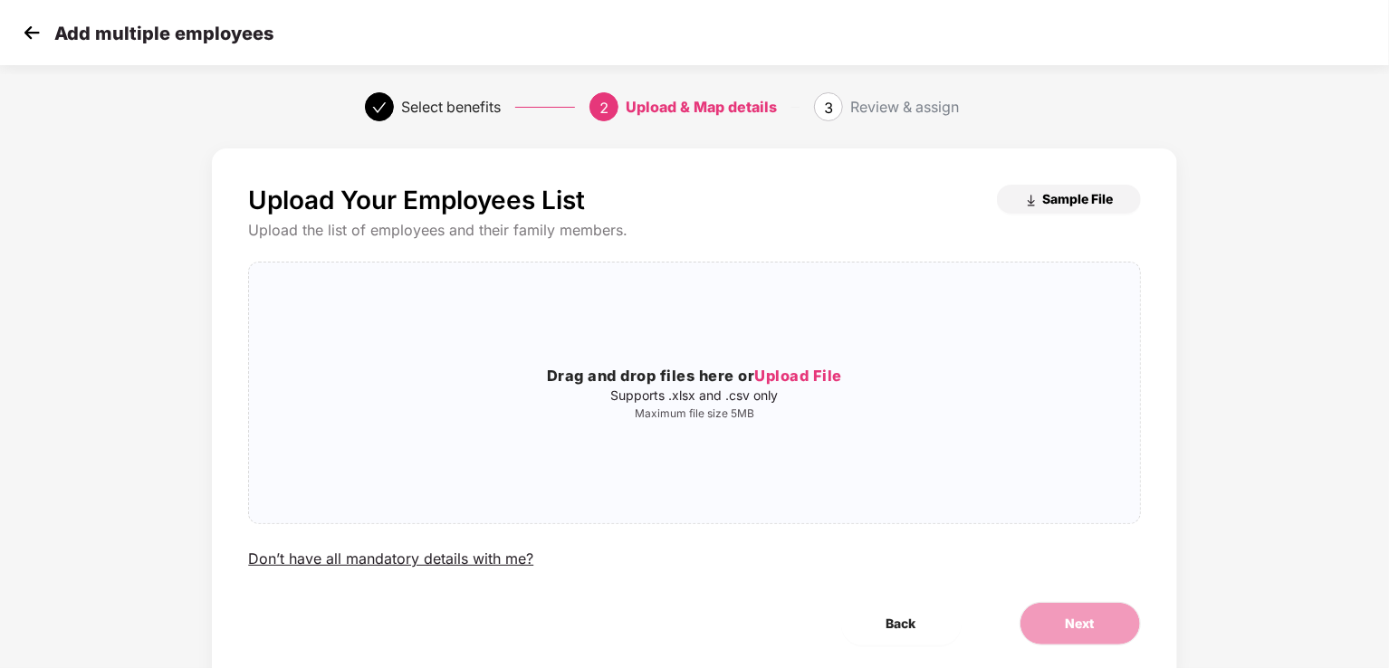
click at [1051, 192] on span "Sample File" at bounding box center [1078, 198] width 71 height 17
